Goal: Task Accomplishment & Management: Complete application form

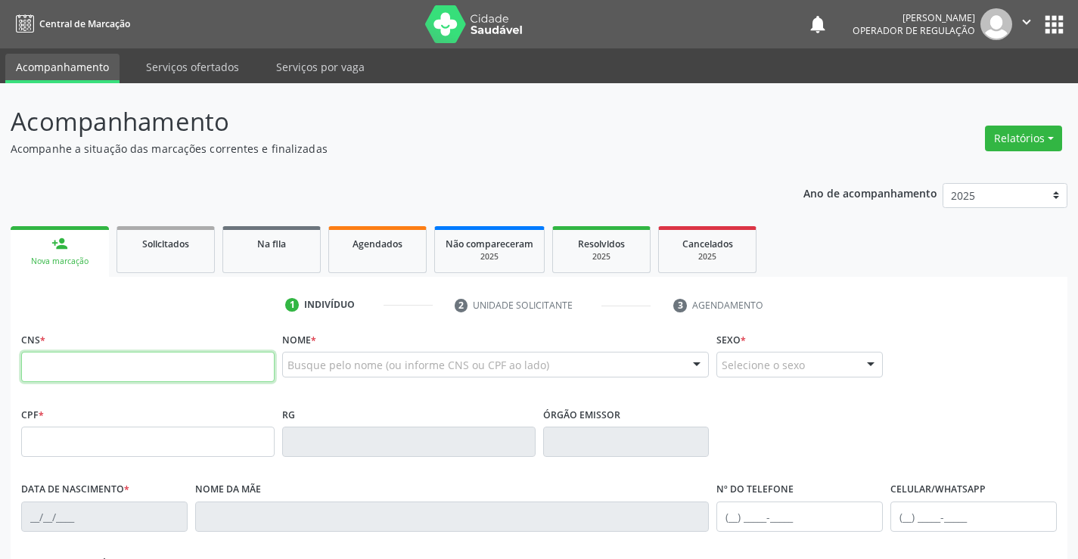
click at [114, 363] on input "text" at bounding box center [148, 367] width 254 height 30
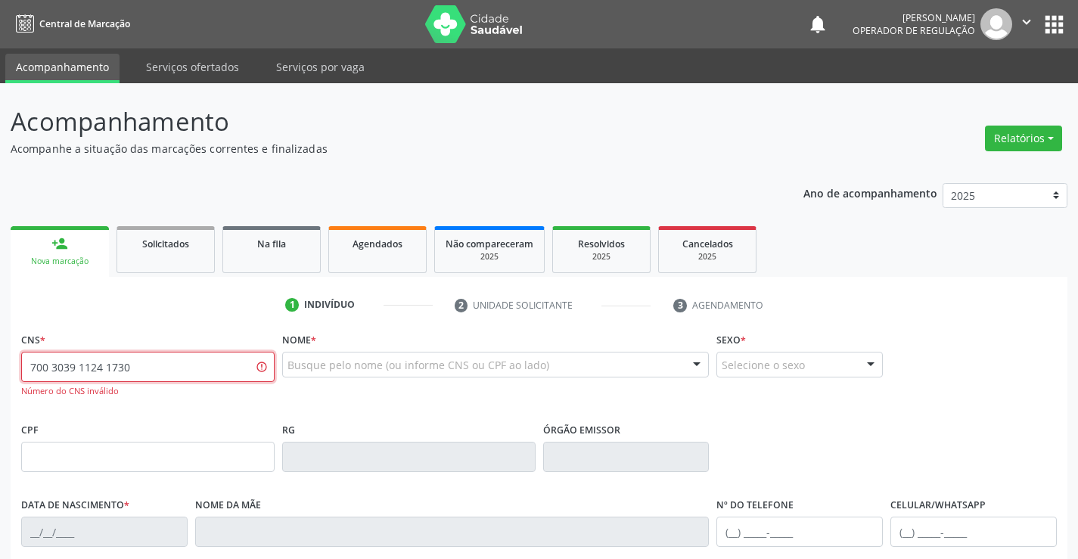
type input "700 3039 1124 1730"
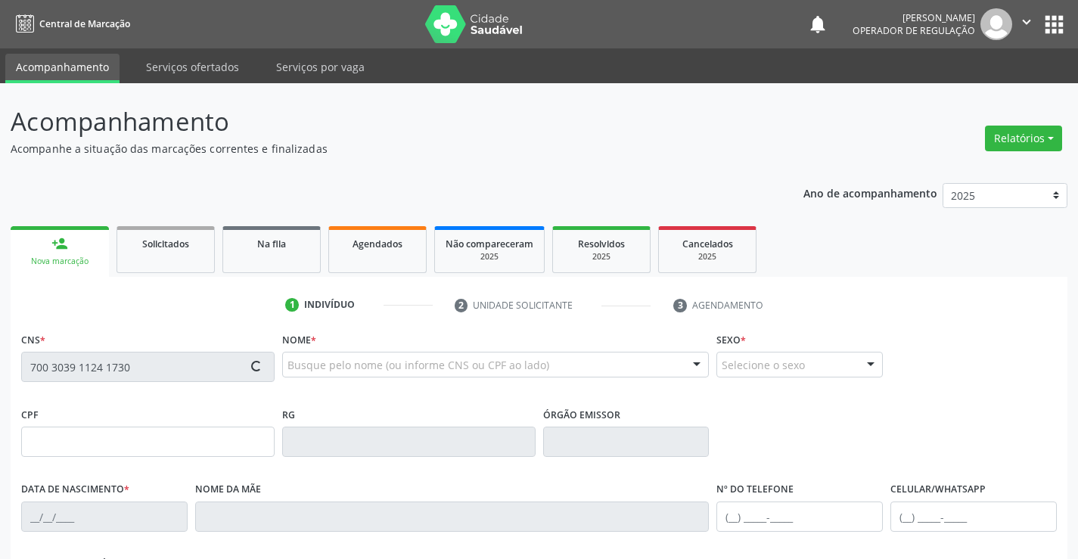
type input "622778407"
type input "[DATE]"
type input "[PHONE_NUMBER]"
type input "984.202.165-34"
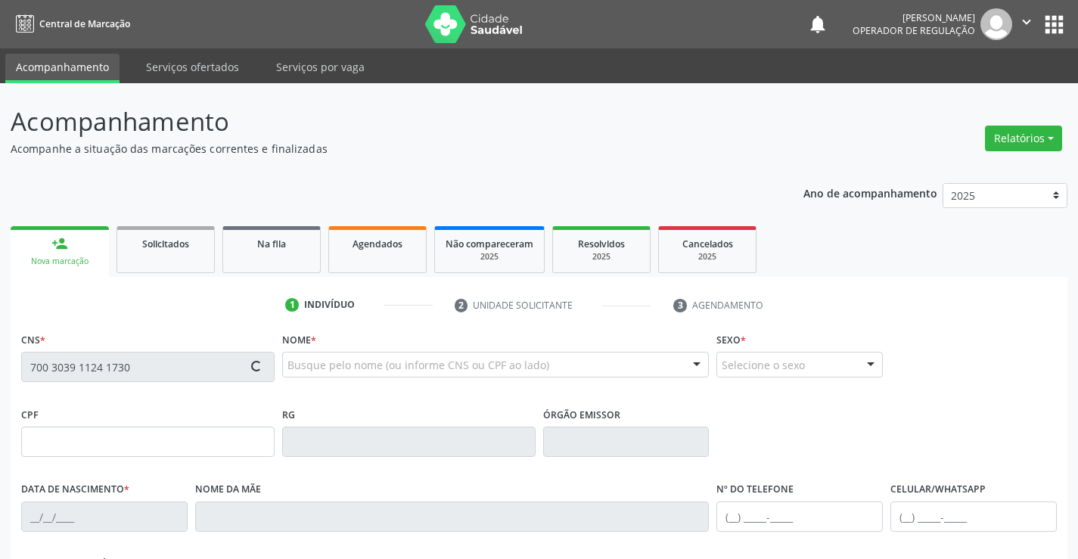
type input "67"
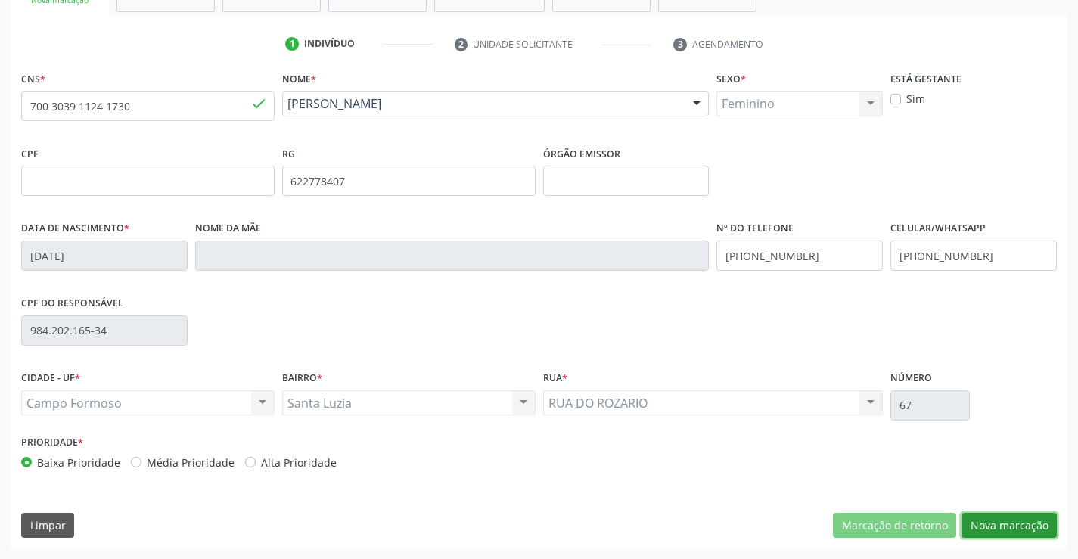
click at [1028, 521] on button "Nova marcação" at bounding box center [1009, 526] width 95 height 26
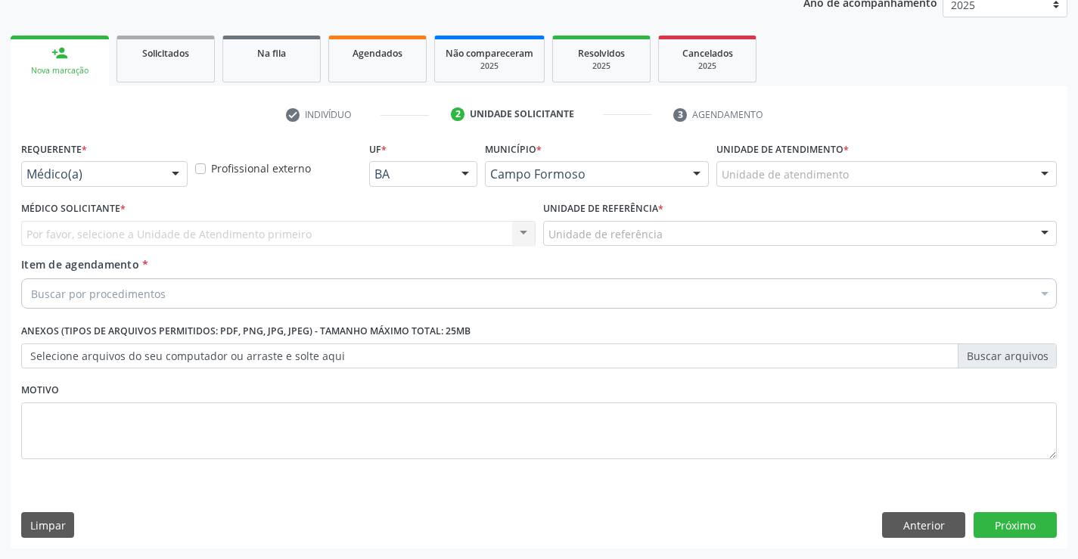
scroll to position [191, 0]
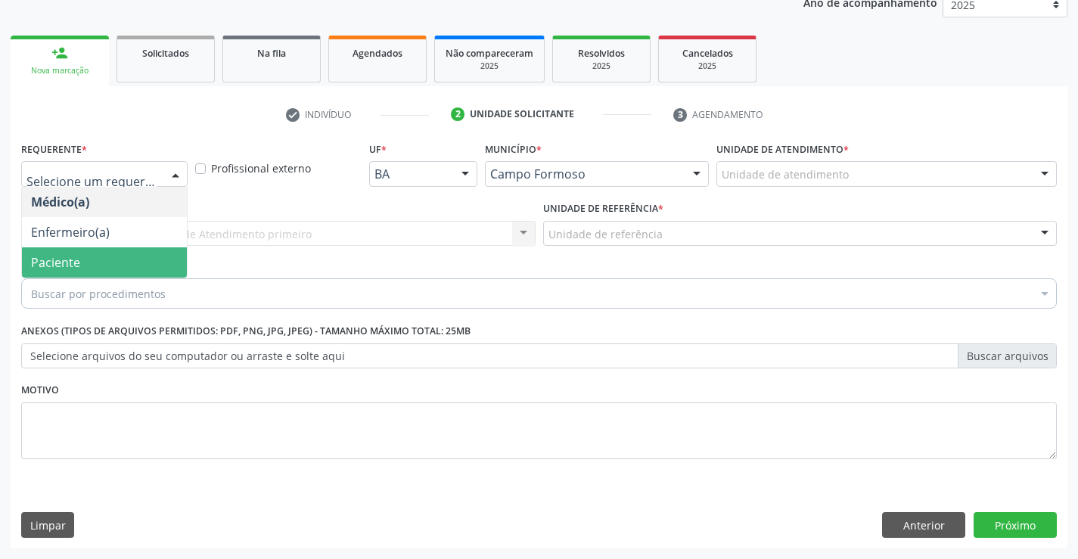
click at [67, 256] on span "Paciente" at bounding box center [55, 262] width 49 height 17
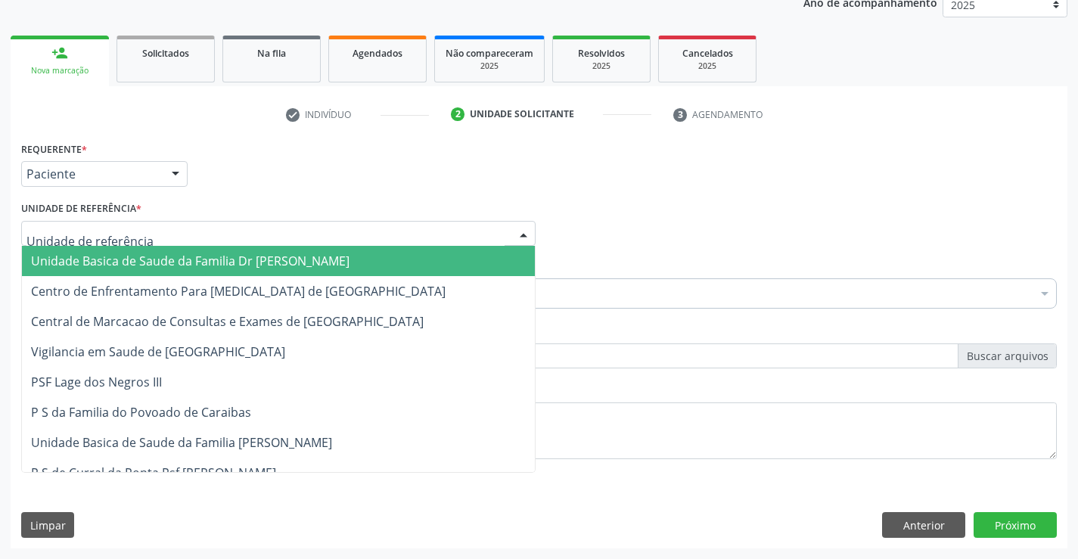
click at [113, 251] on span "Unidade Basica de Saude da Familia Dr [PERSON_NAME]" at bounding box center [278, 261] width 513 height 30
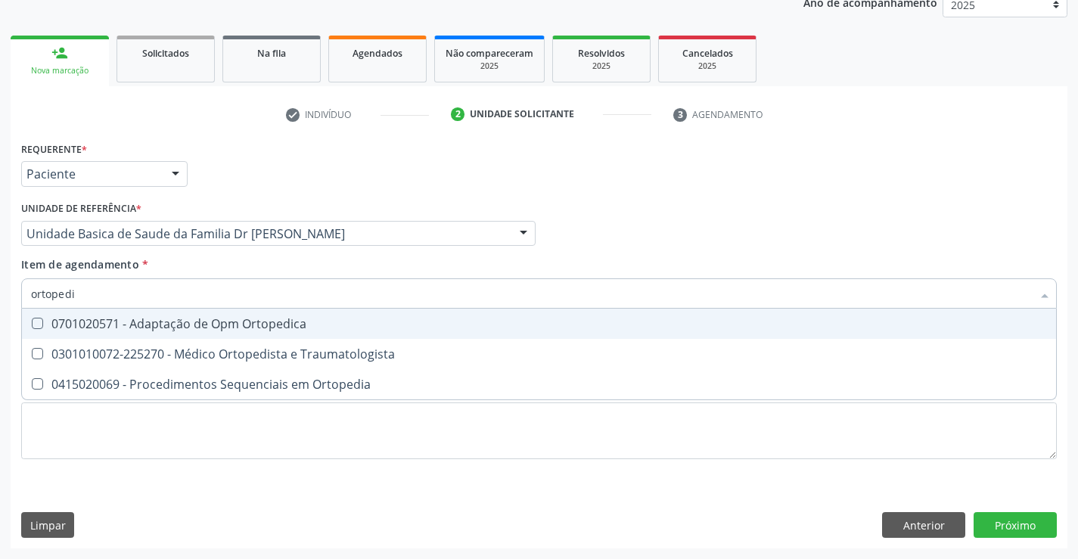
type input "ortopedis"
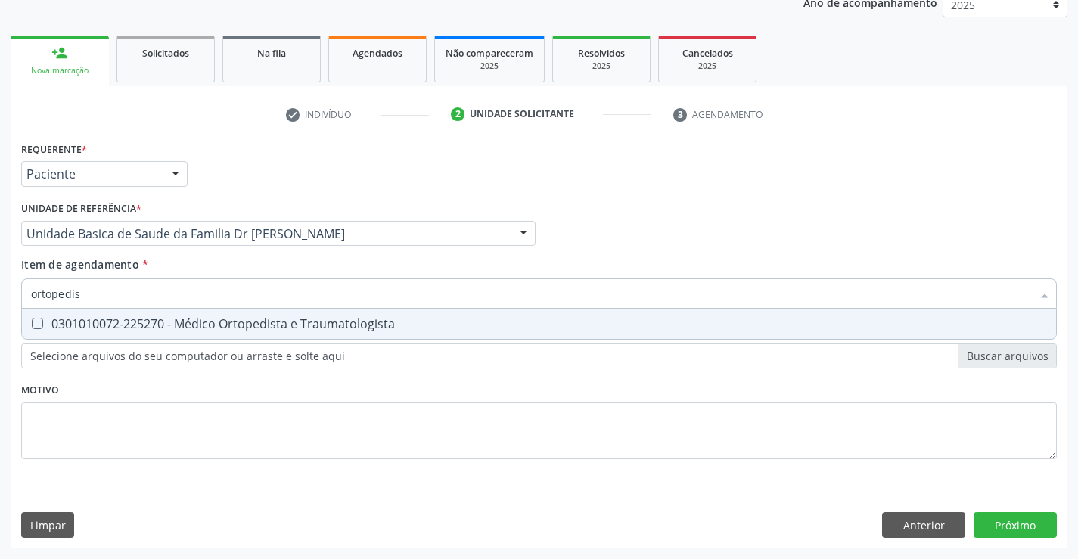
click at [288, 327] on div "0301010072-225270 - Médico Ortopedista e Traumatologista" at bounding box center [539, 324] width 1016 height 12
checkbox Traumatologista "true"
click at [1016, 520] on div "Requerente * Paciente Médico(a) Enfermeiro(a) Paciente Nenhum resultado encontr…" at bounding box center [539, 343] width 1057 height 411
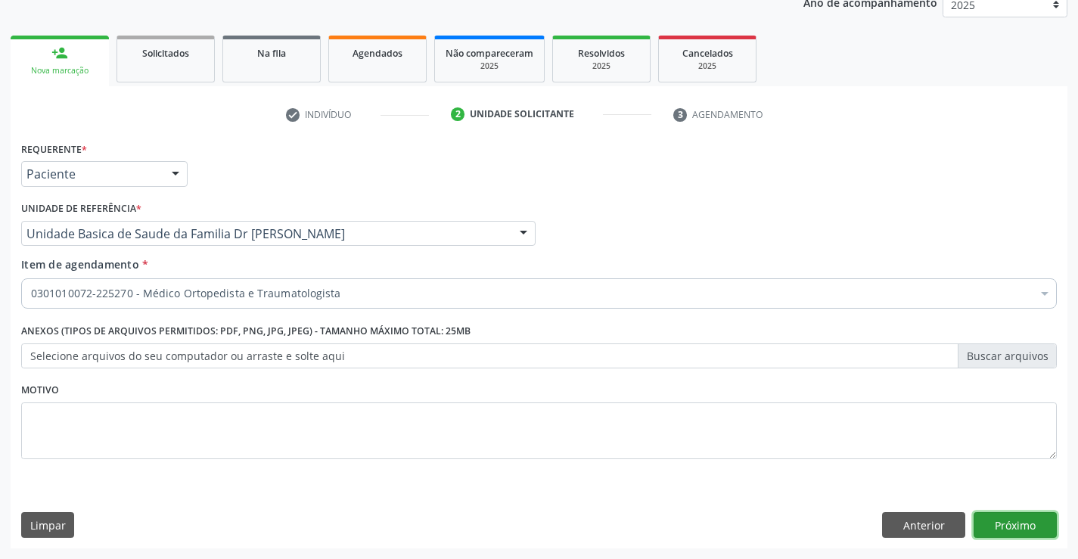
click at [1016, 520] on button "Próximo" at bounding box center [1015, 525] width 83 height 26
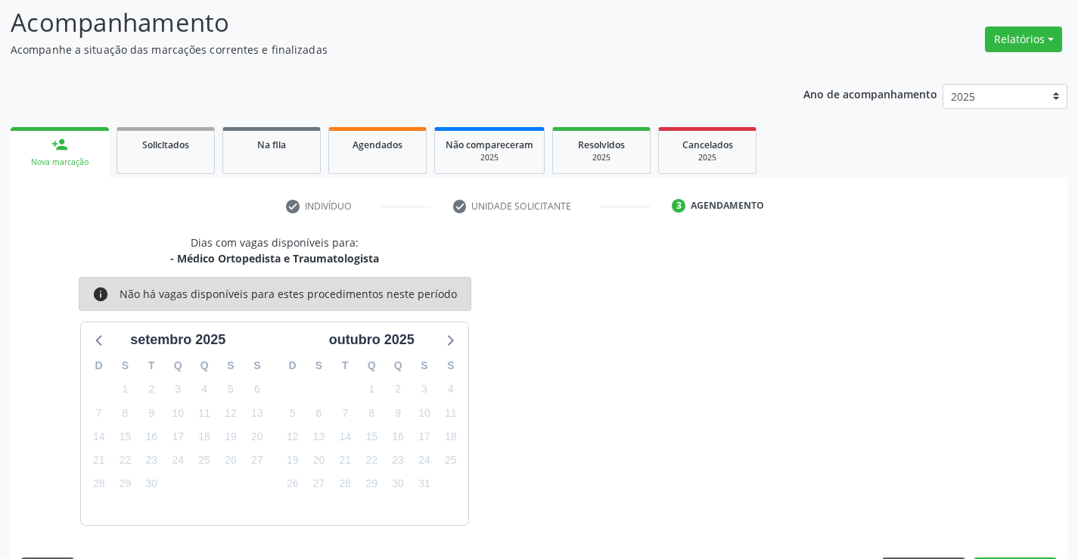
scroll to position [144, 0]
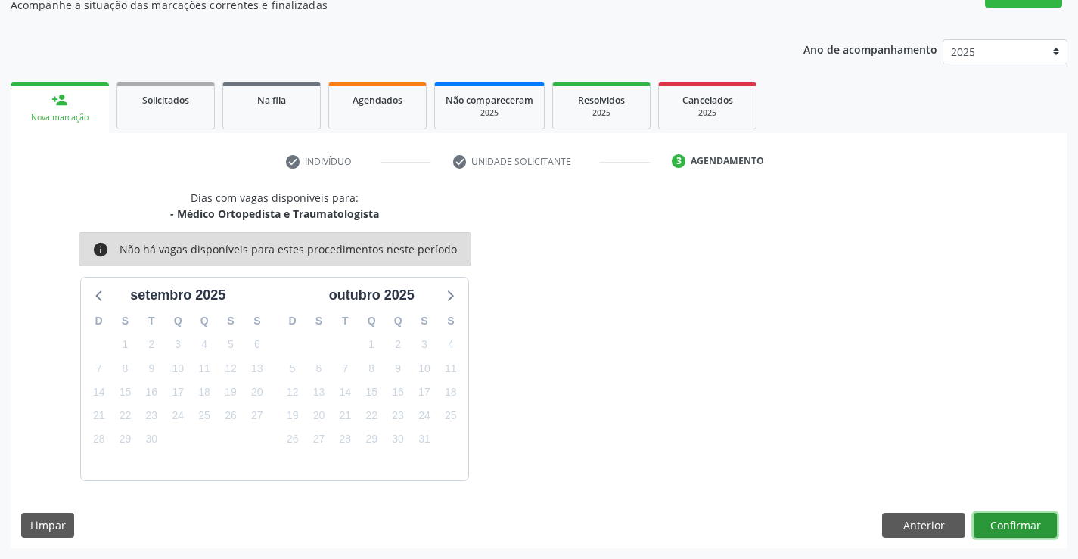
click at [1016, 520] on button "Confirmar" at bounding box center [1015, 526] width 83 height 26
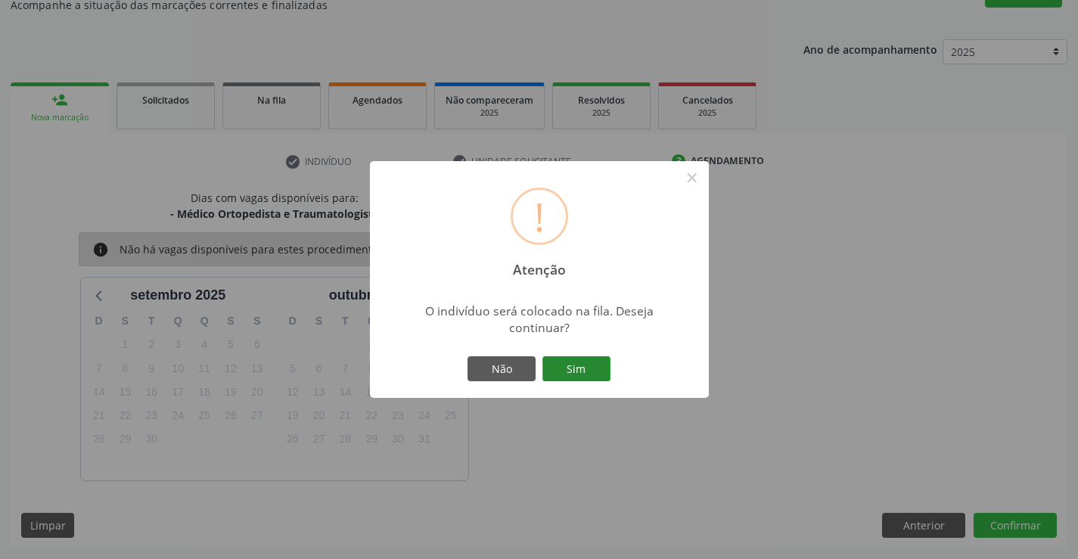
click at [562, 357] on button "Sim" at bounding box center [577, 369] width 68 height 26
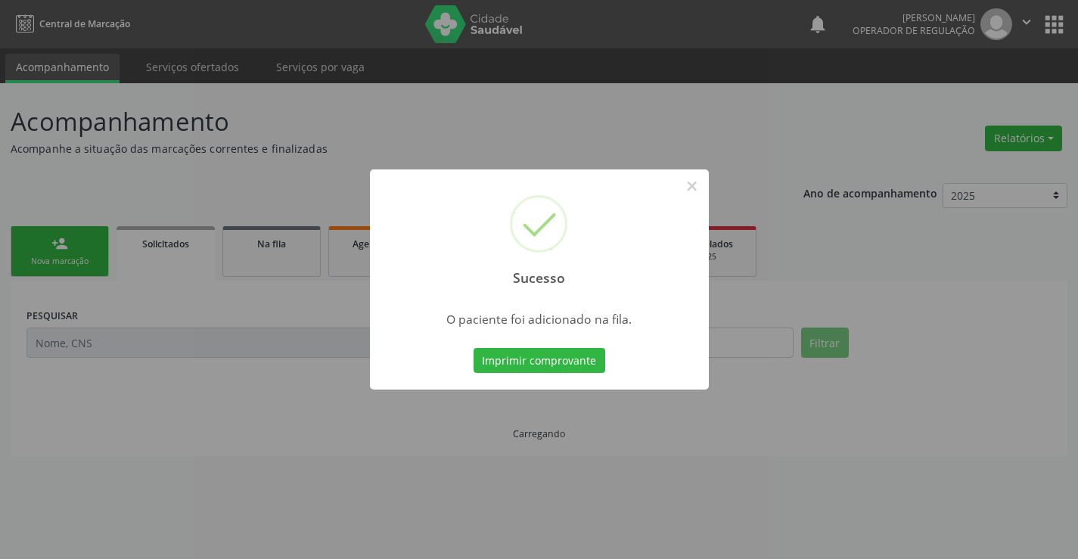
scroll to position [0, 0]
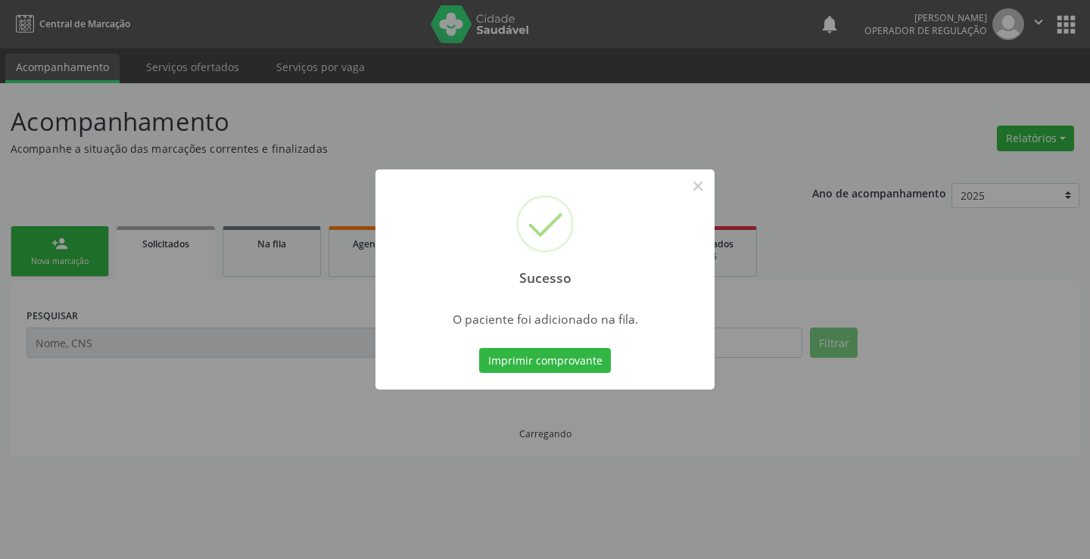
click at [562, 357] on button "Imprimir comprovante" at bounding box center [545, 361] width 132 height 26
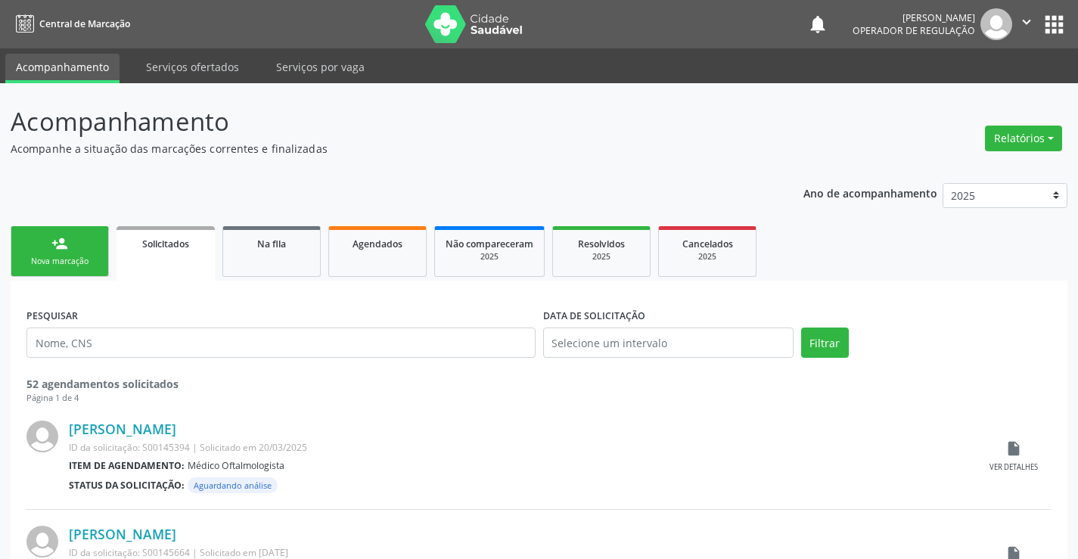
click at [74, 250] on link "person_add Nova marcação" at bounding box center [60, 251] width 98 height 51
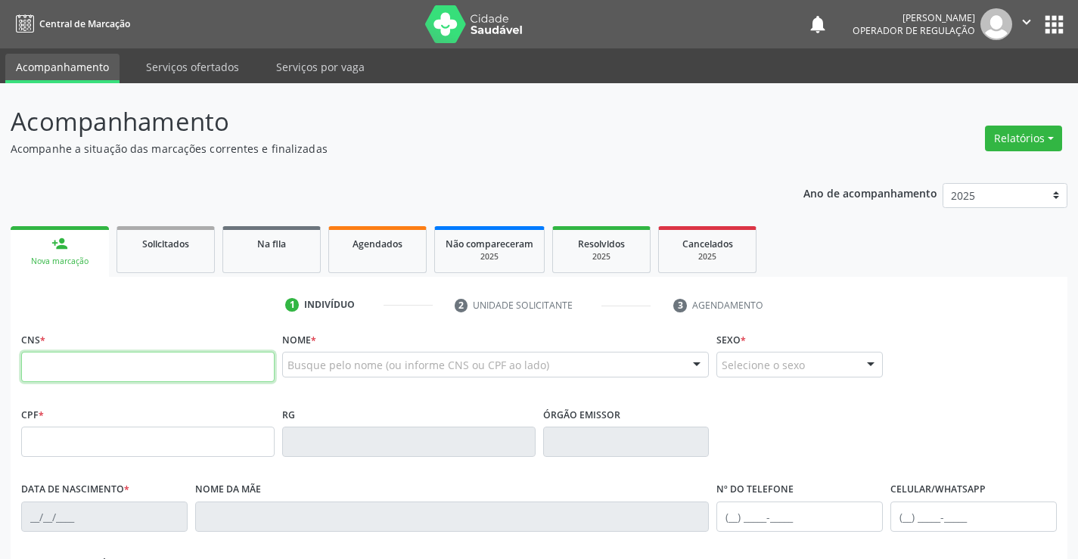
click at [169, 362] on input "text" at bounding box center [148, 367] width 254 height 30
type input "705 3064 8496 2890"
type input "5595767"
type input "3[DATE]"
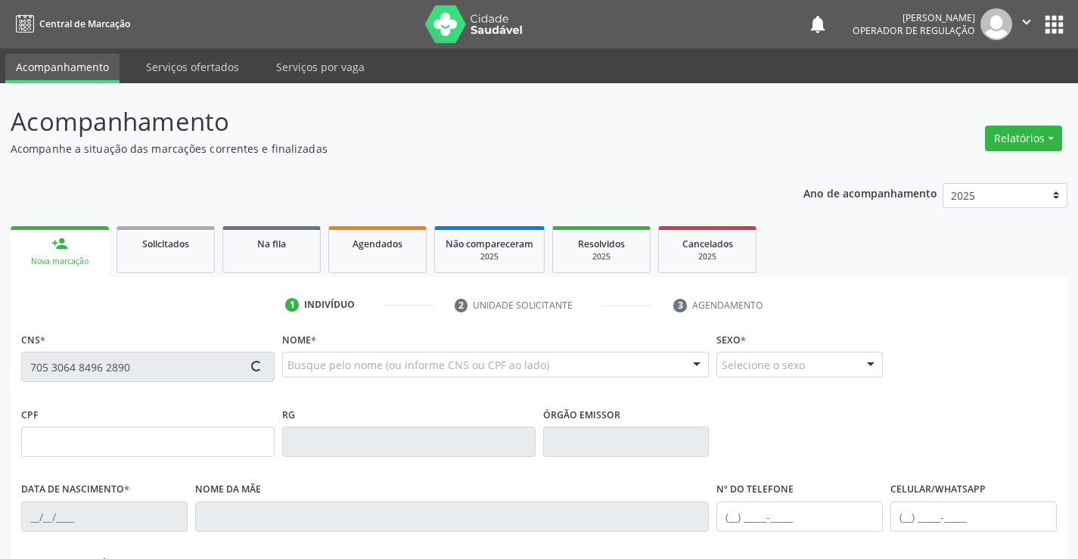
type input "[PERSON_NAME]"
type input "S/N"
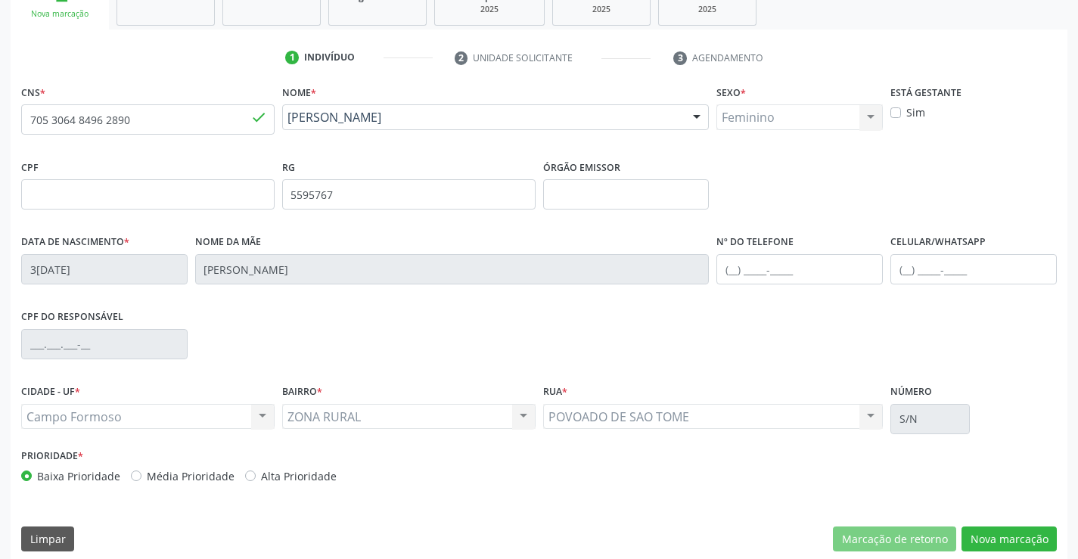
scroll to position [261, 0]
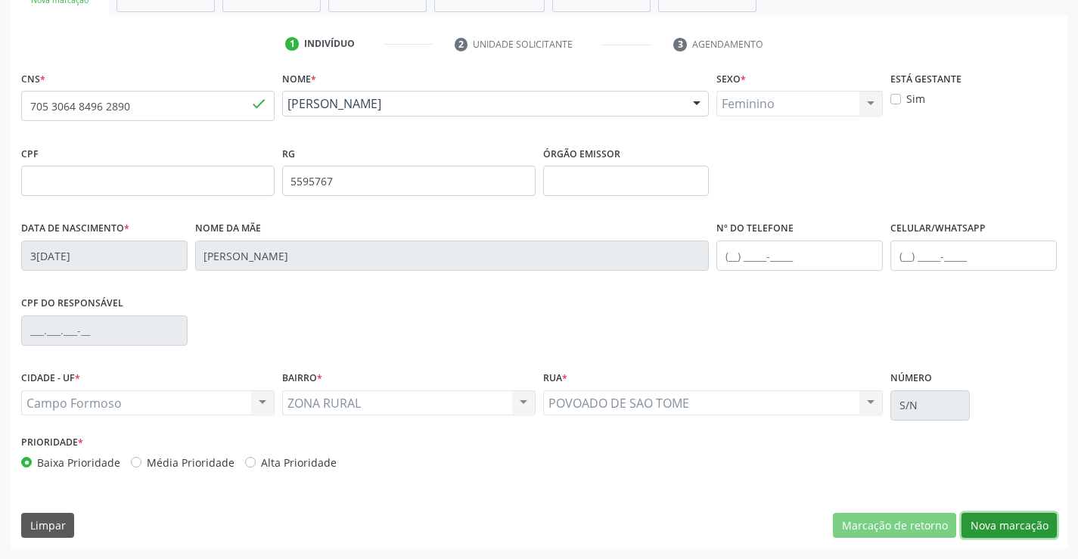
click at [1008, 521] on button "Nova marcação" at bounding box center [1009, 526] width 95 height 26
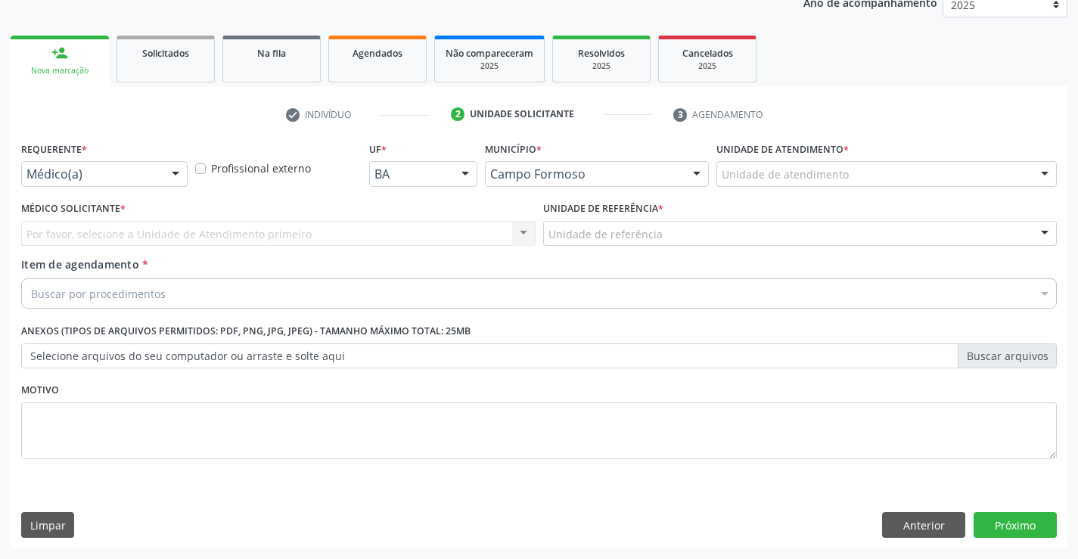
scroll to position [191, 0]
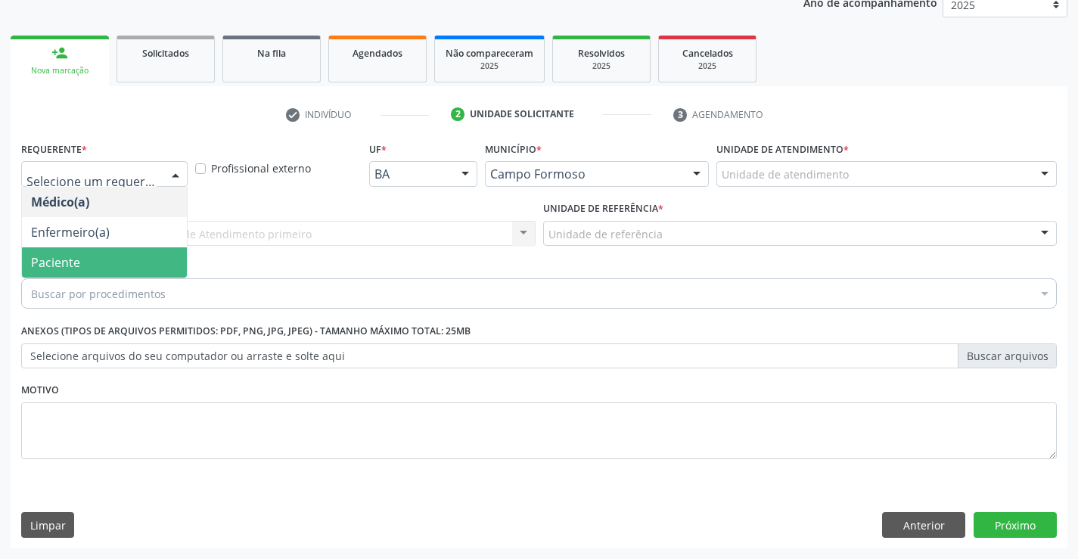
click at [116, 259] on span "Paciente" at bounding box center [104, 262] width 165 height 30
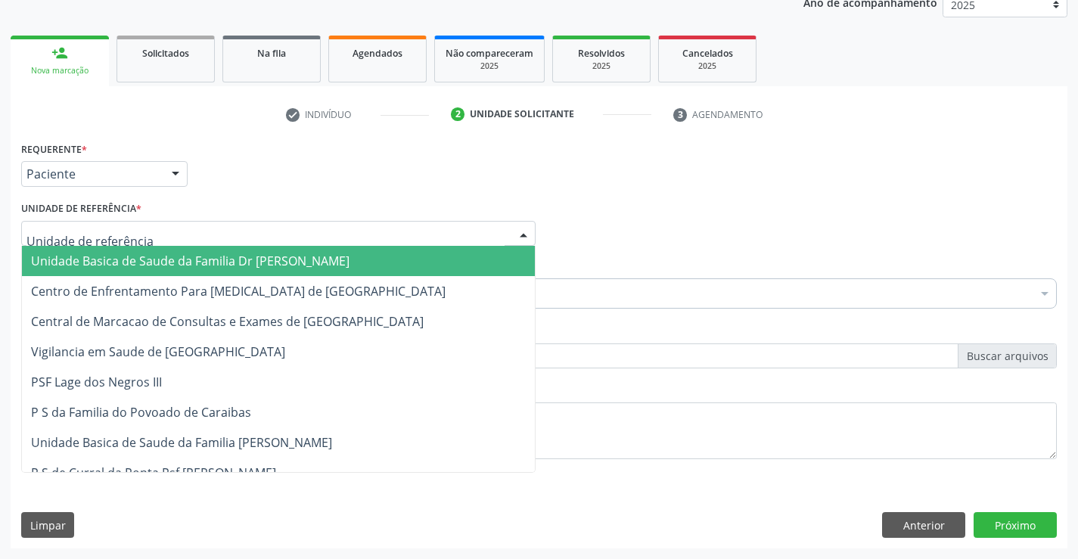
click at [142, 257] on span "Unidade Basica de Saude da Familia Dr [PERSON_NAME]" at bounding box center [190, 261] width 319 height 17
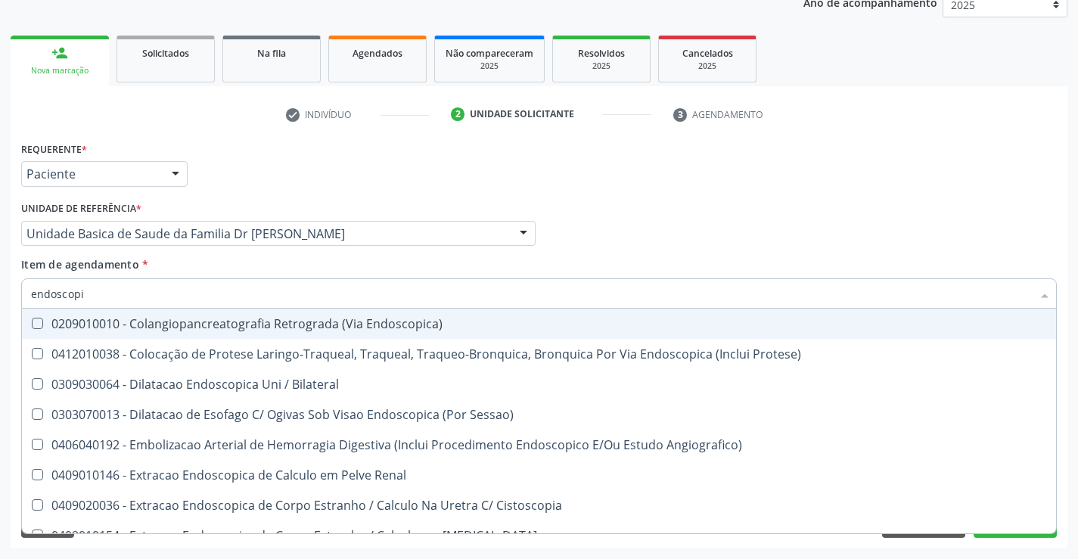
type input "endoscopia"
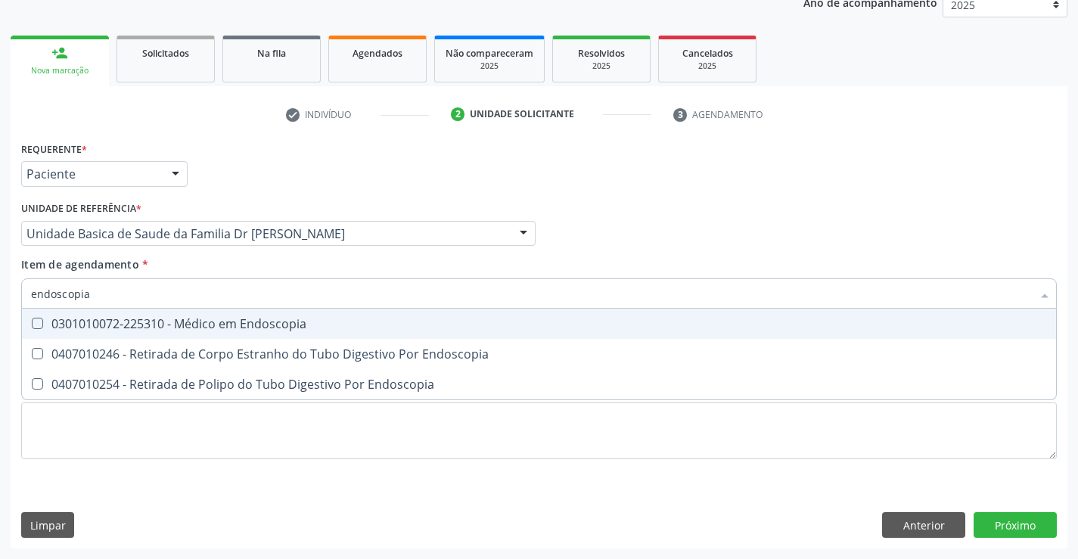
click at [358, 326] on div "0301010072-225310 - Médico em Endoscopia" at bounding box center [539, 324] width 1016 height 12
checkbox Endoscopia "true"
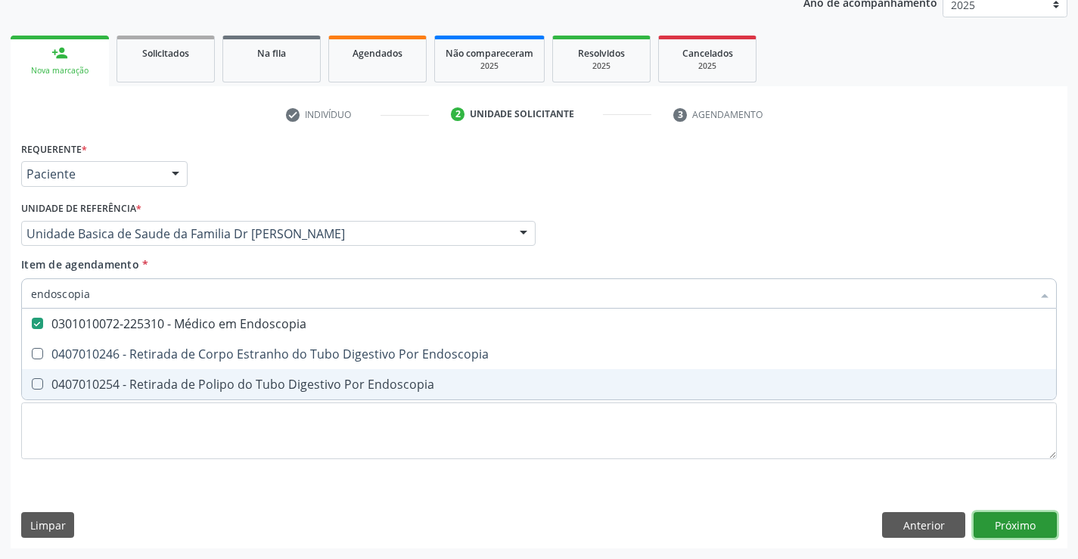
click at [1013, 521] on div "Requerente * Paciente Médico(a) Enfermeiro(a) Paciente Nenhum resultado encontr…" at bounding box center [539, 343] width 1057 height 411
checkbox Endoscopia "true"
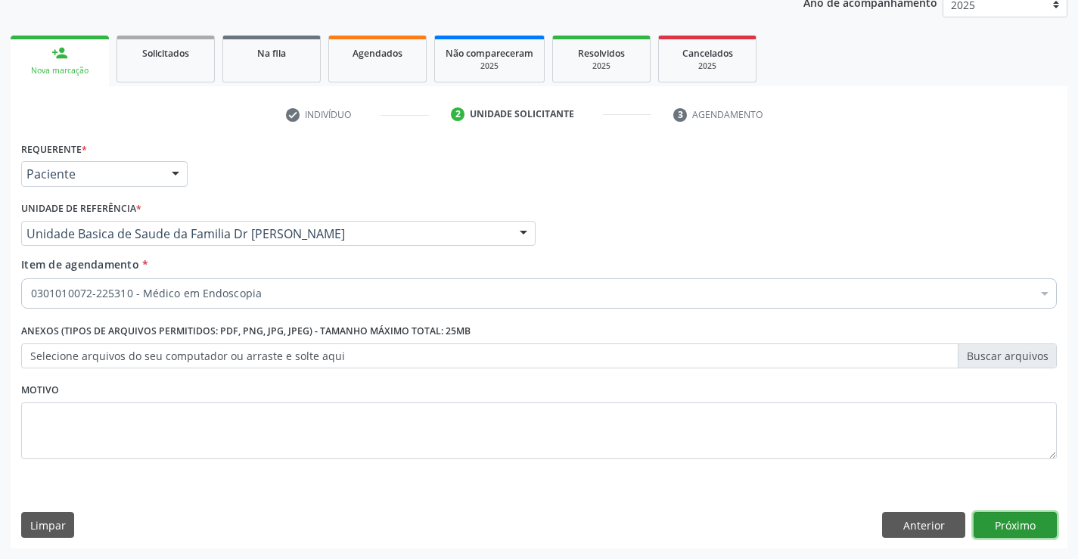
click at [1013, 521] on button "Próximo" at bounding box center [1015, 525] width 83 height 26
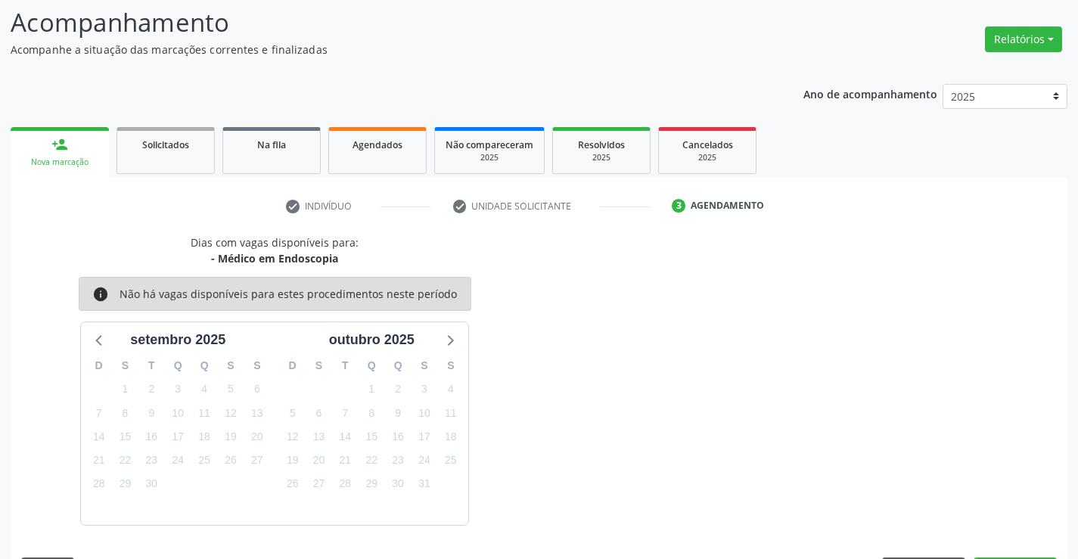
scroll to position [144, 0]
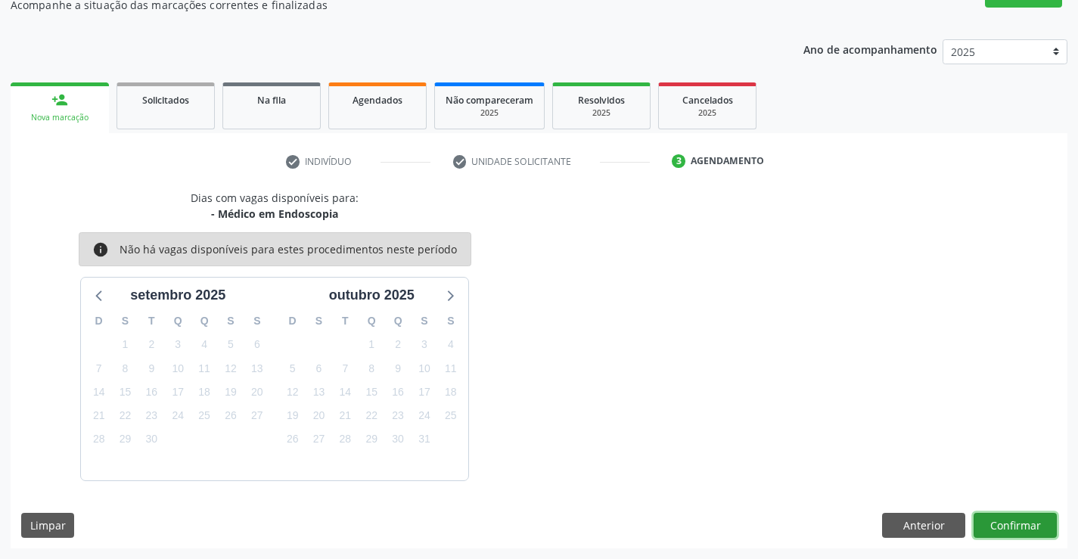
click at [1013, 521] on button "Confirmar" at bounding box center [1015, 526] width 83 height 26
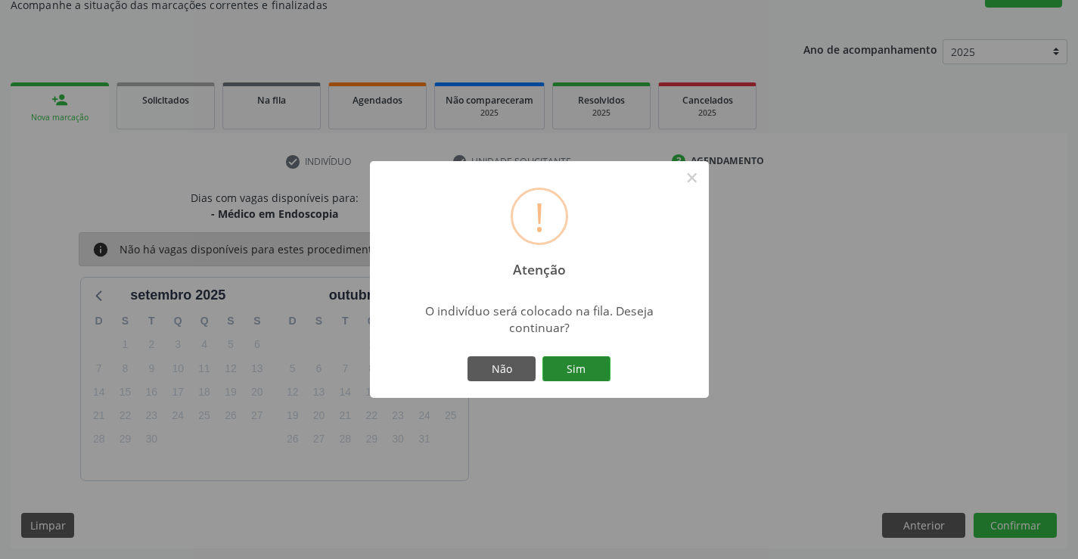
click at [571, 366] on button "Sim" at bounding box center [577, 369] width 68 height 26
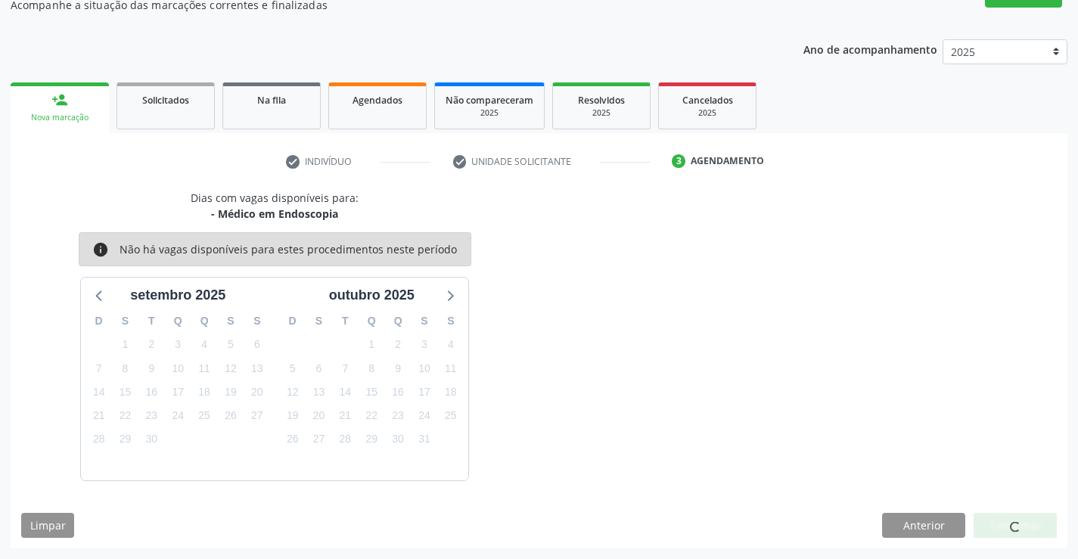
scroll to position [0, 0]
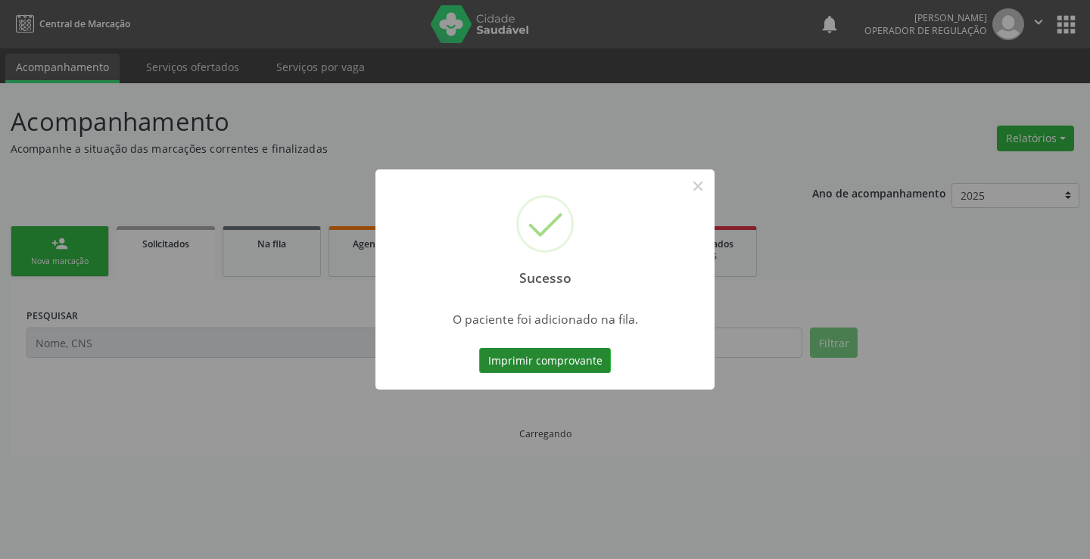
click at [563, 360] on button "Imprimir comprovante" at bounding box center [545, 361] width 132 height 26
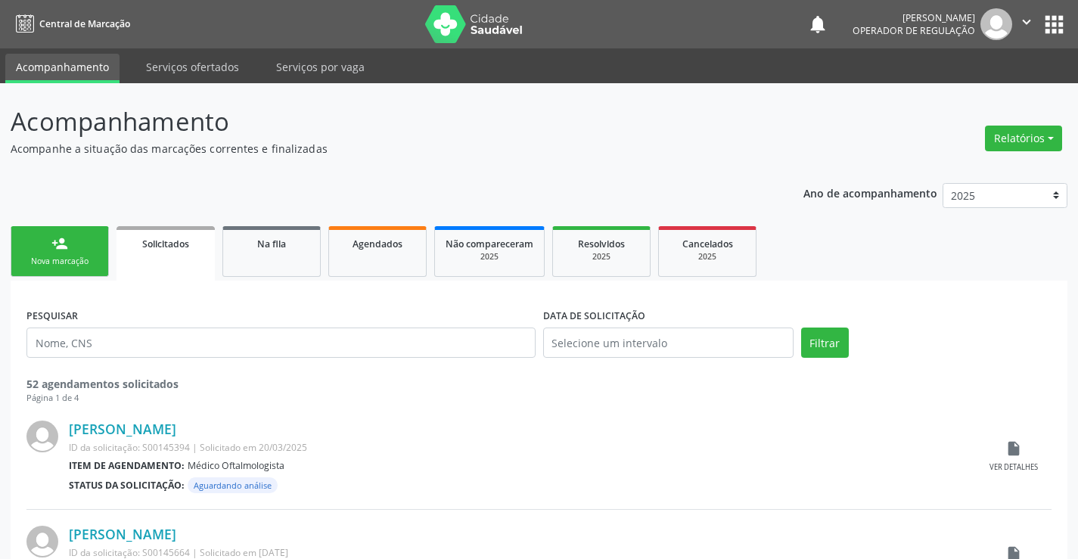
click at [73, 243] on link "person_add Nova marcação" at bounding box center [60, 251] width 98 height 51
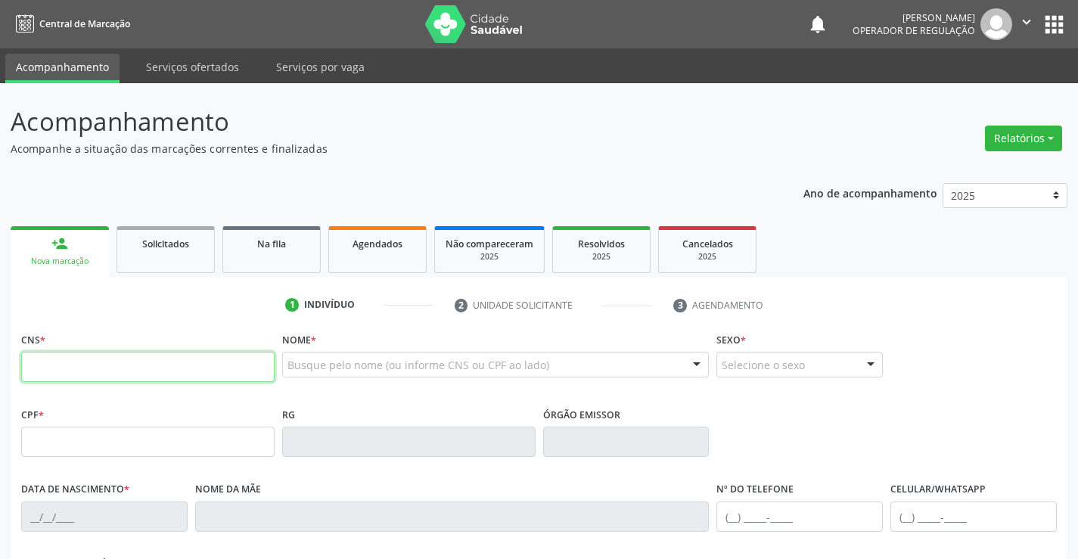
click at [70, 377] on input "text" at bounding box center [148, 367] width 254 height 30
type input "709 8040 1352 3591"
type input "02825009909"
type input "[DATE]"
type input "[PHONE_NUMBER]"
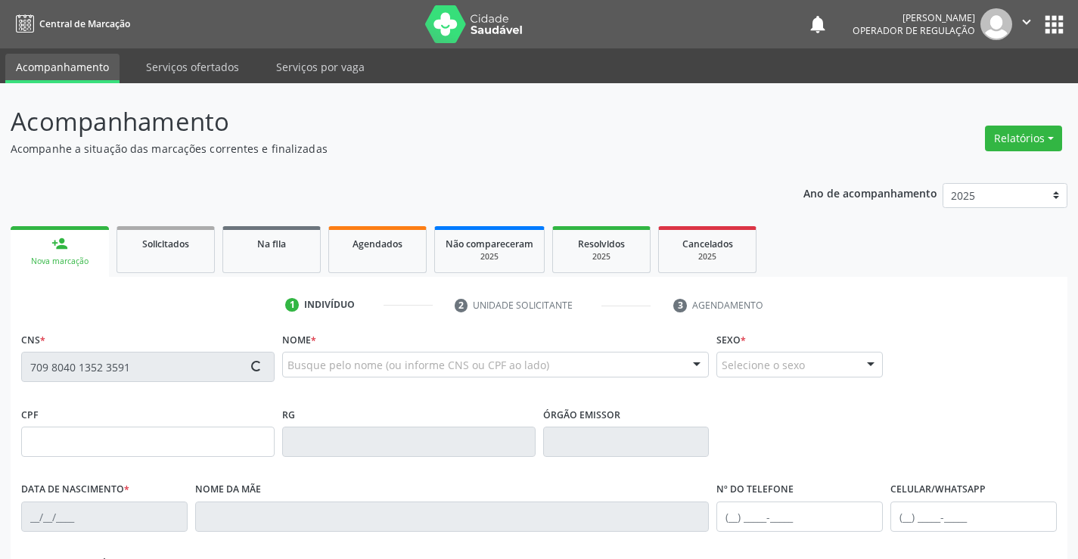
type input "S/N"
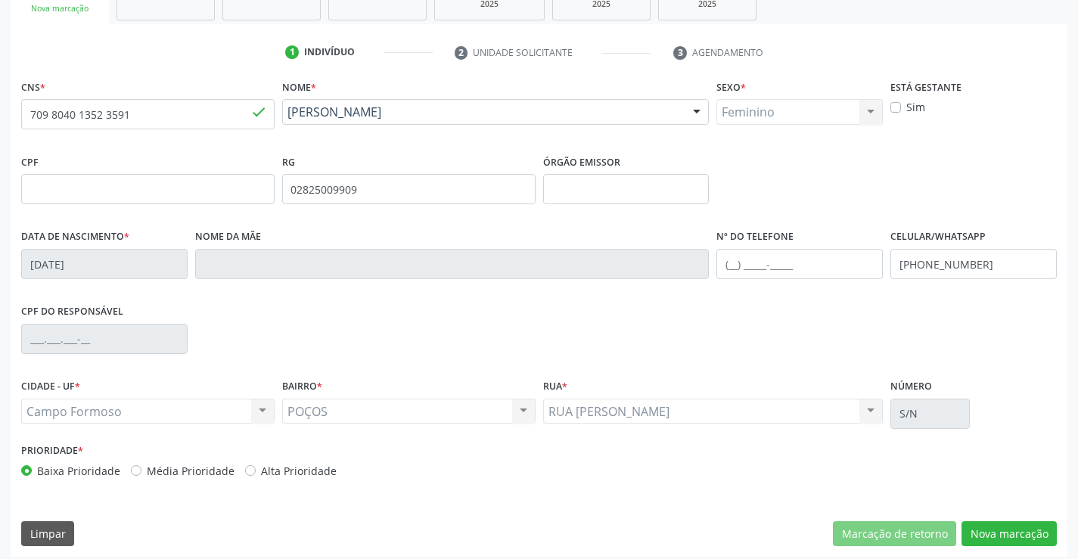
scroll to position [261, 0]
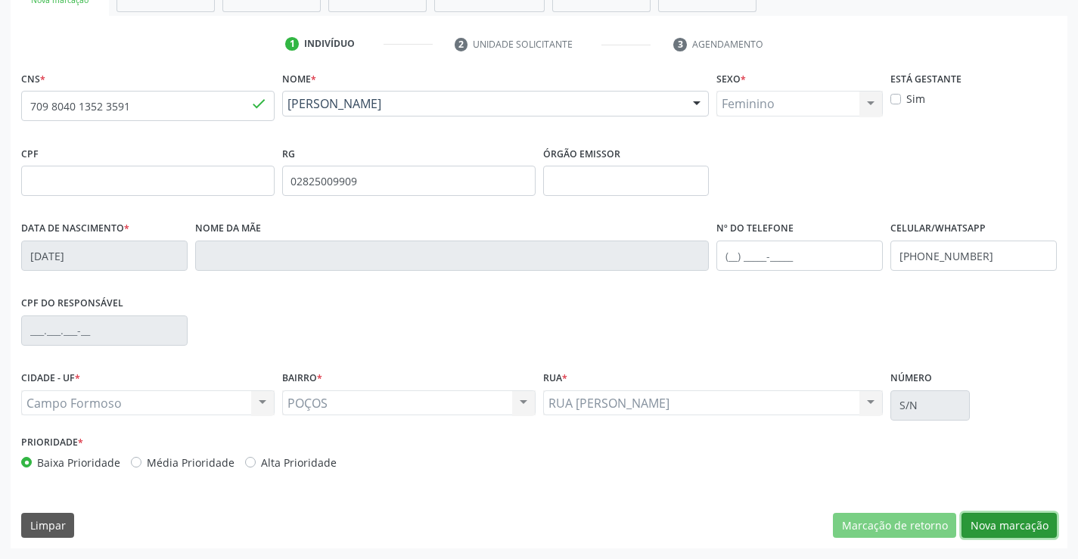
click at [997, 518] on button "Nova marcação" at bounding box center [1009, 526] width 95 height 26
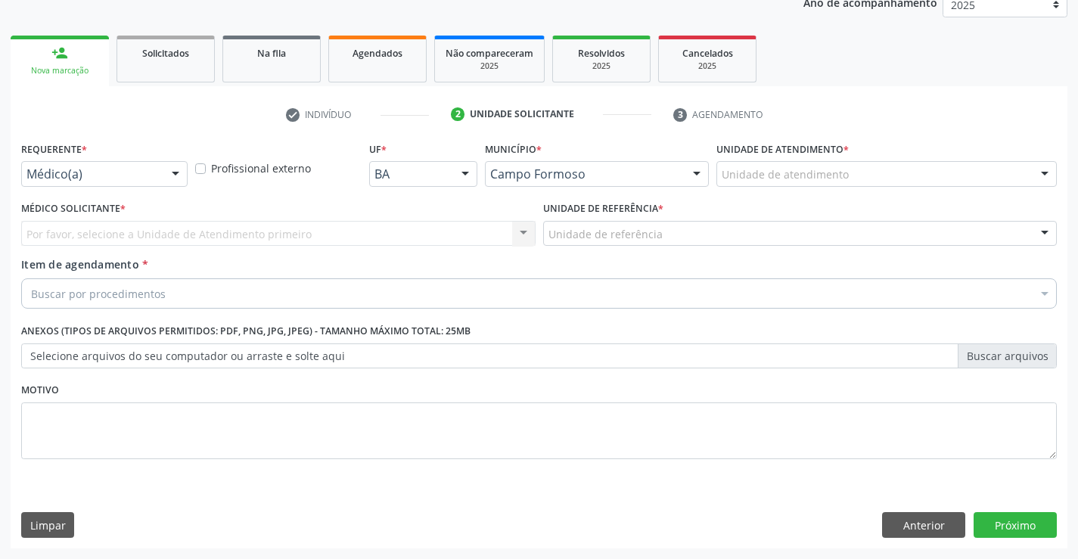
scroll to position [191, 0]
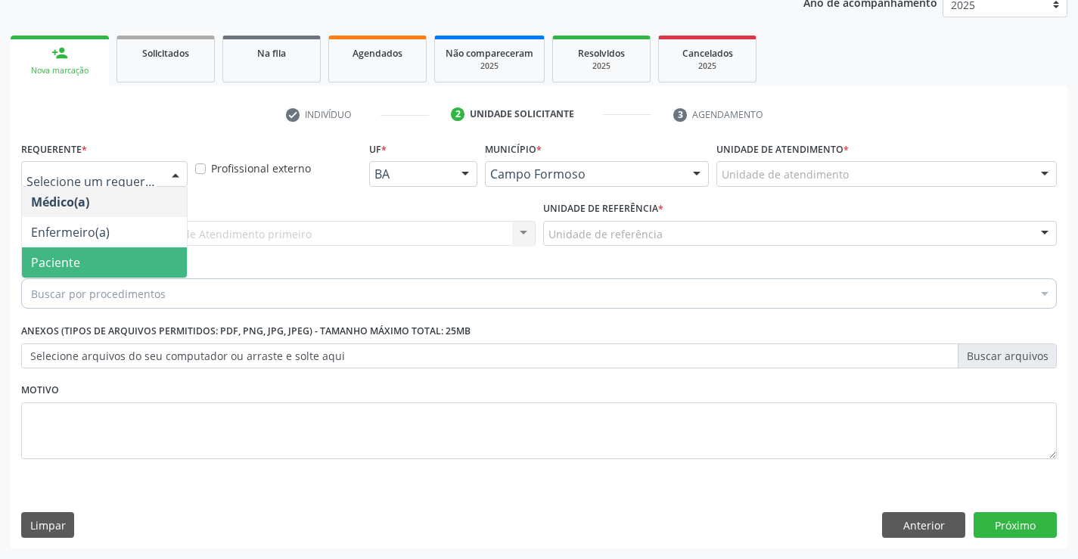
click at [89, 257] on span "Paciente" at bounding box center [104, 262] width 165 height 30
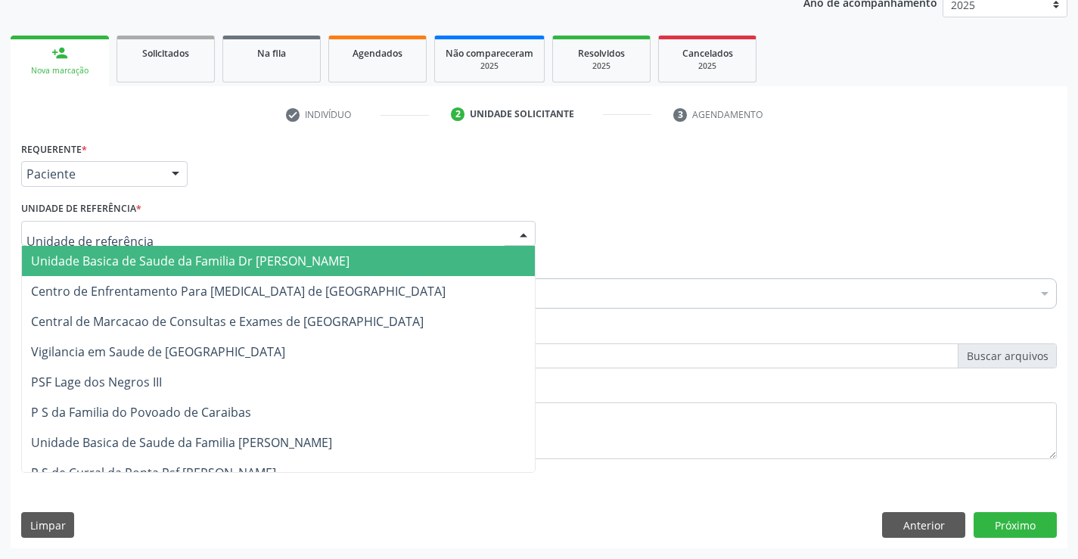
click at [150, 272] on span "Unidade Basica de Saude da Familia Dr [PERSON_NAME]" at bounding box center [278, 261] width 513 height 30
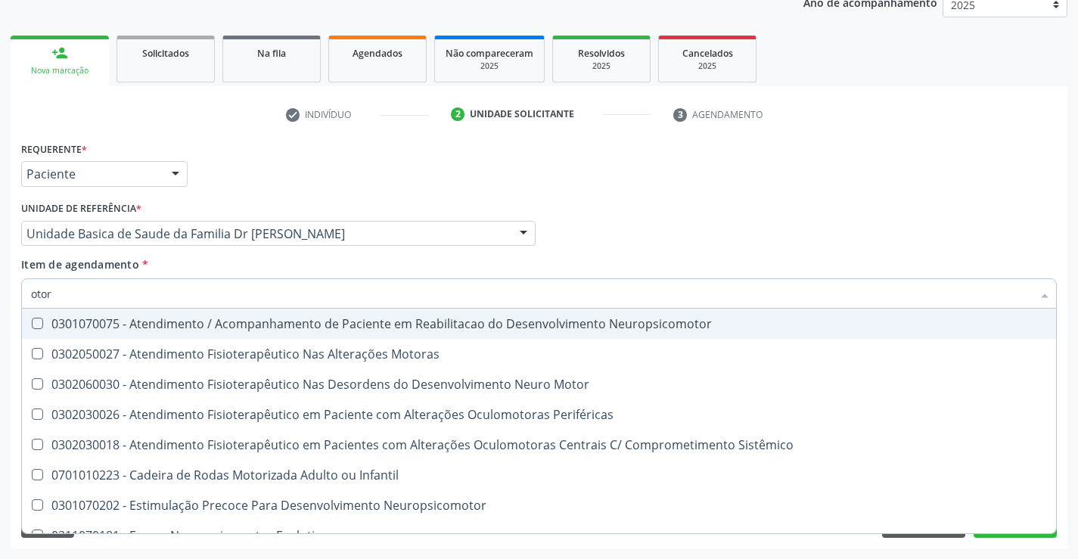
type input "otorr"
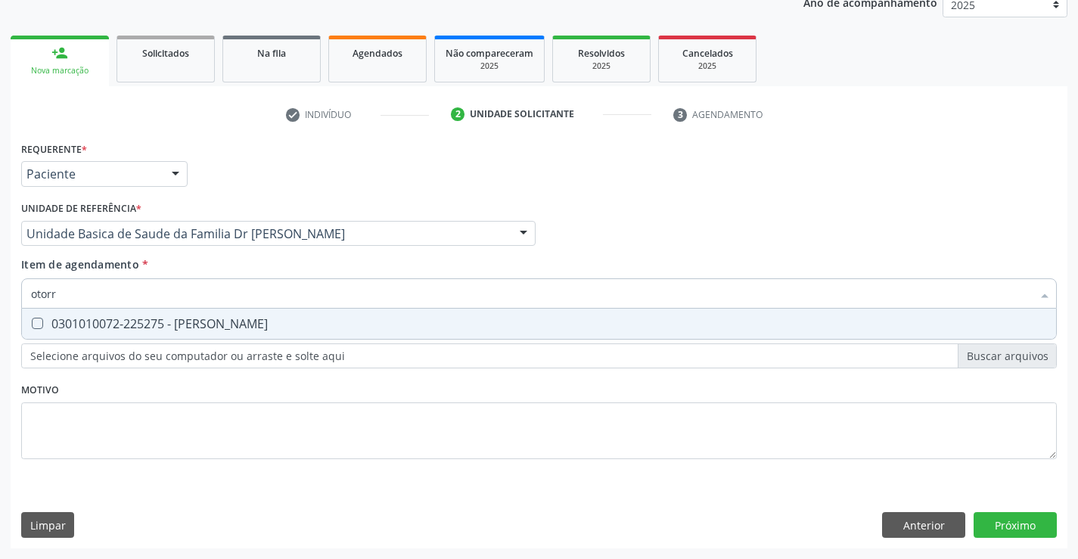
click at [253, 328] on div "0301010072-225275 - [PERSON_NAME]" at bounding box center [539, 324] width 1016 height 12
checkbox Otorrinolaringologista "true"
click at [1020, 526] on div "Requerente * Paciente Médico(a) Enfermeiro(a) Paciente Nenhum resultado encontr…" at bounding box center [539, 343] width 1057 height 411
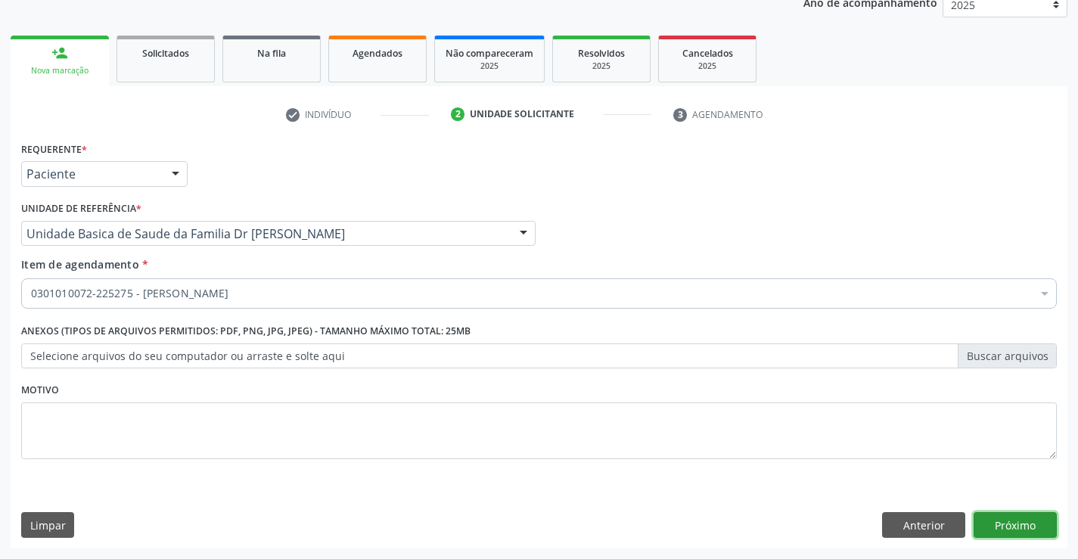
click at [1012, 524] on button "Próximo" at bounding box center [1015, 525] width 83 height 26
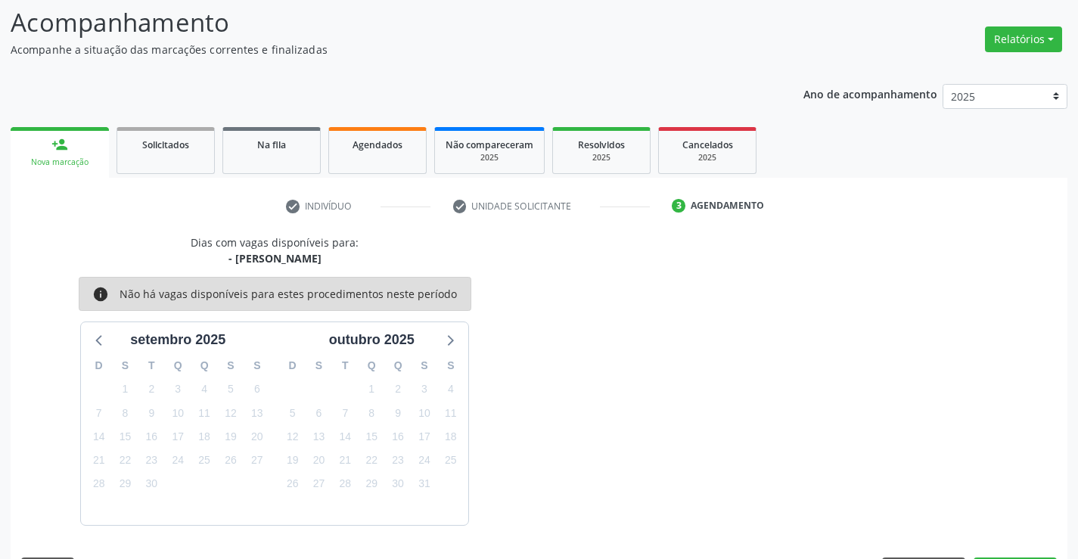
scroll to position [144, 0]
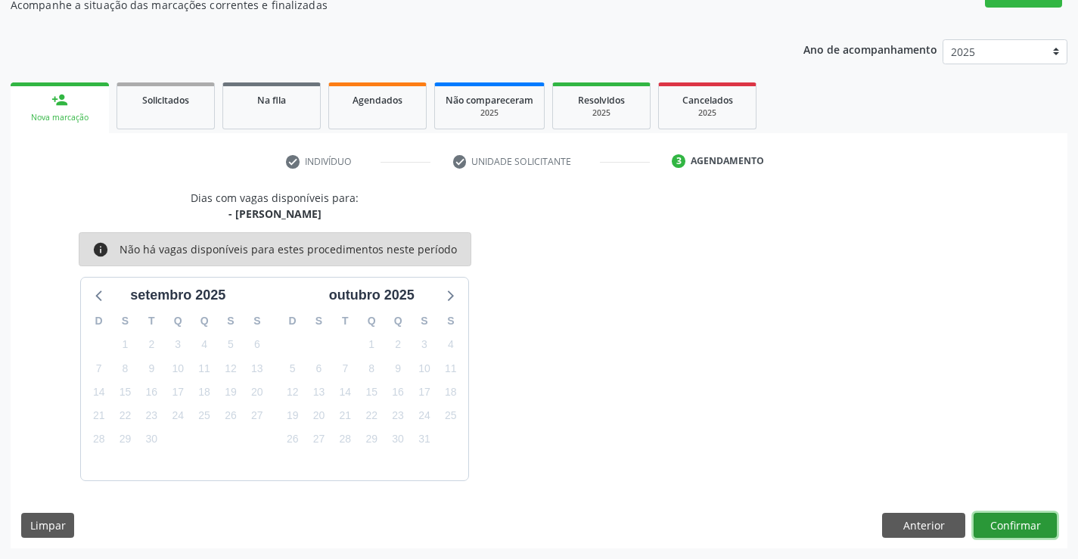
click at [1012, 524] on button "Confirmar" at bounding box center [1015, 526] width 83 height 26
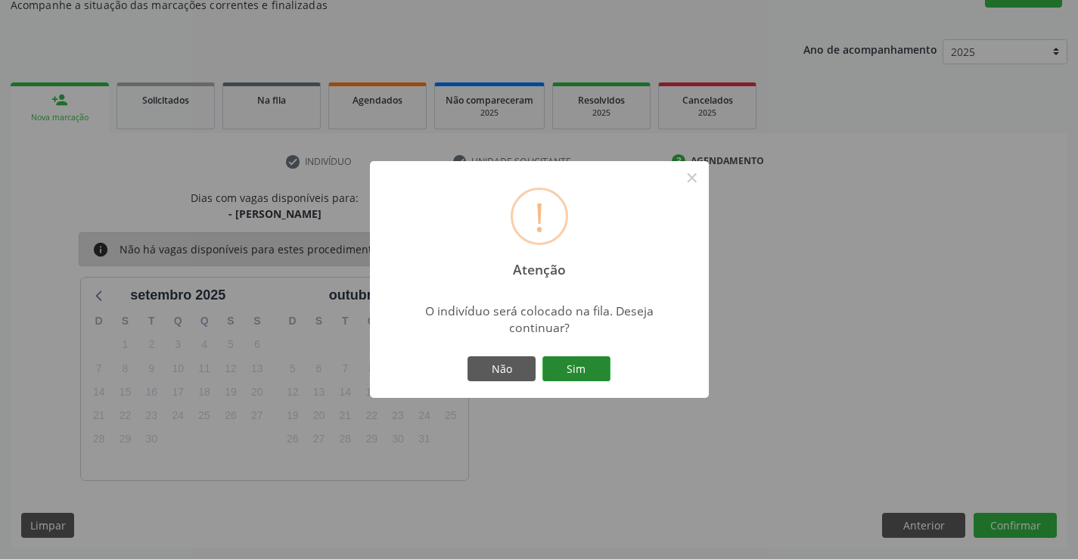
click at [577, 362] on button "Sim" at bounding box center [577, 369] width 68 height 26
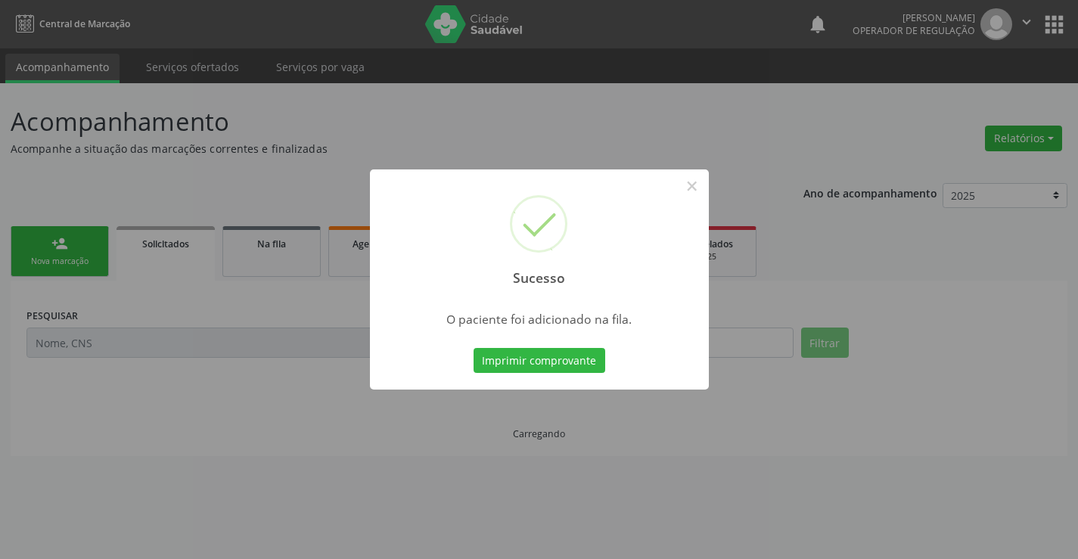
scroll to position [0, 0]
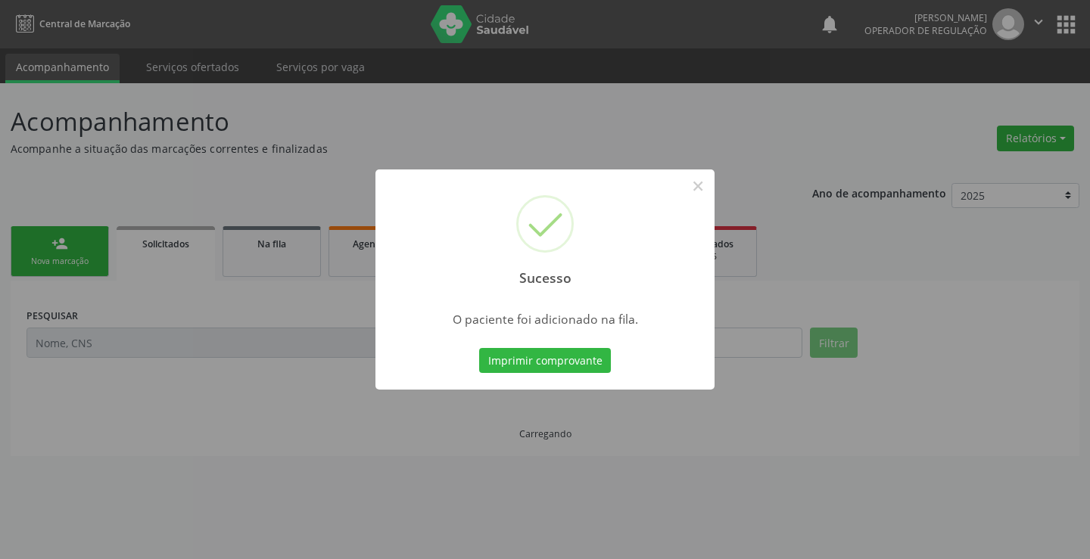
click at [577, 362] on button "Imprimir comprovante" at bounding box center [545, 361] width 132 height 26
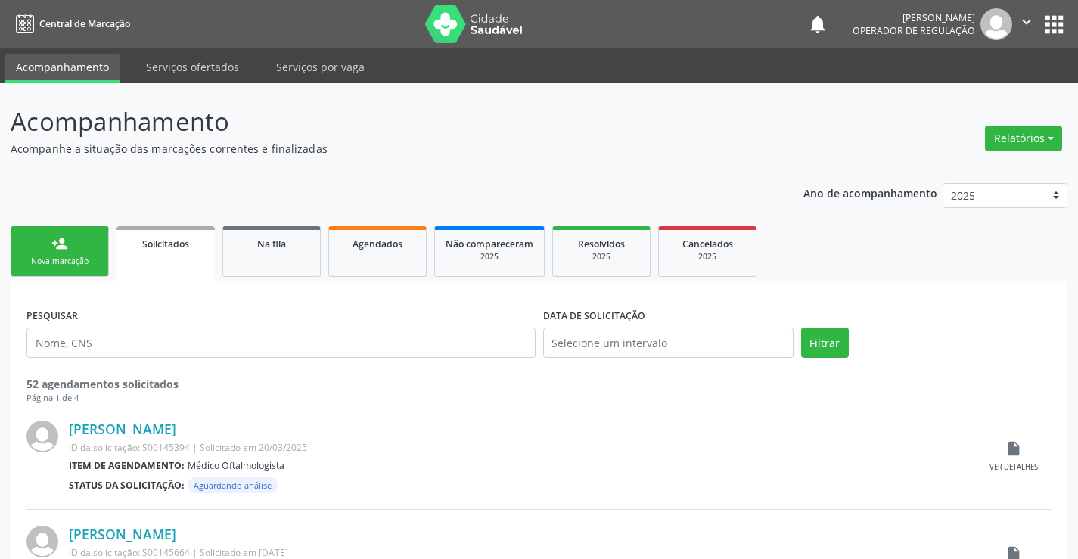
click at [70, 245] on link "person_add Nova marcação" at bounding box center [60, 251] width 98 height 51
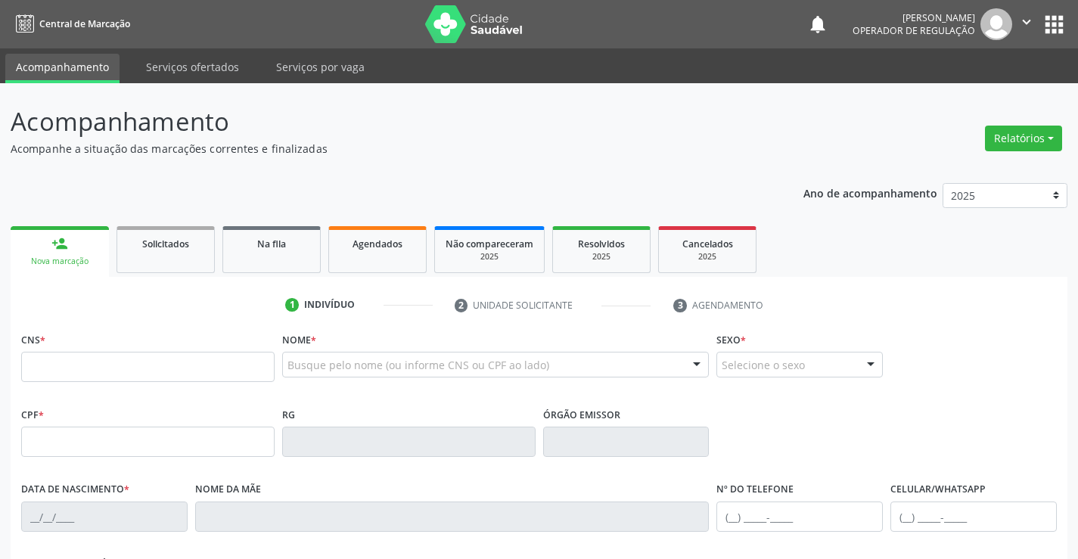
click at [1022, 20] on icon "" at bounding box center [1027, 22] width 17 height 17
click at [978, 100] on link "Sair" at bounding box center [988, 92] width 104 height 21
